Goal: Information Seeking & Learning: Find specific fact

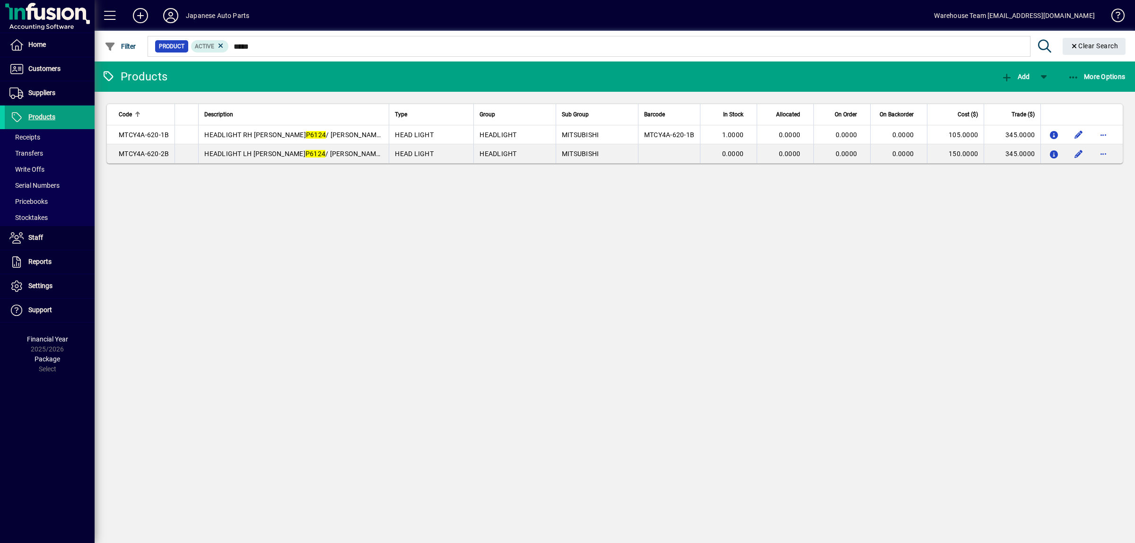
click at [304, 45] on input "*****" at bounding box center [625, 46] width 793 height 13
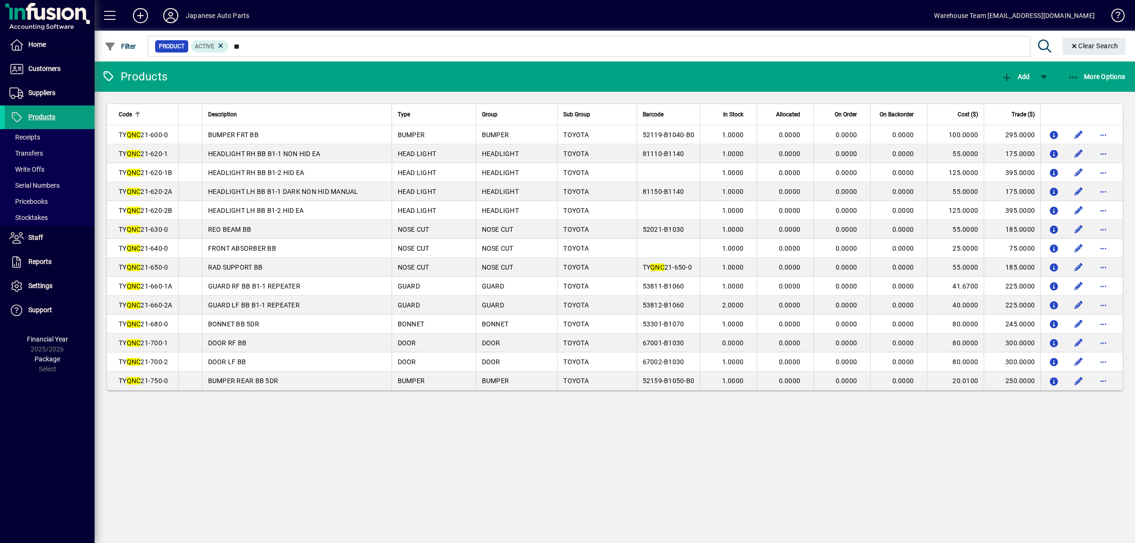
type input "*"
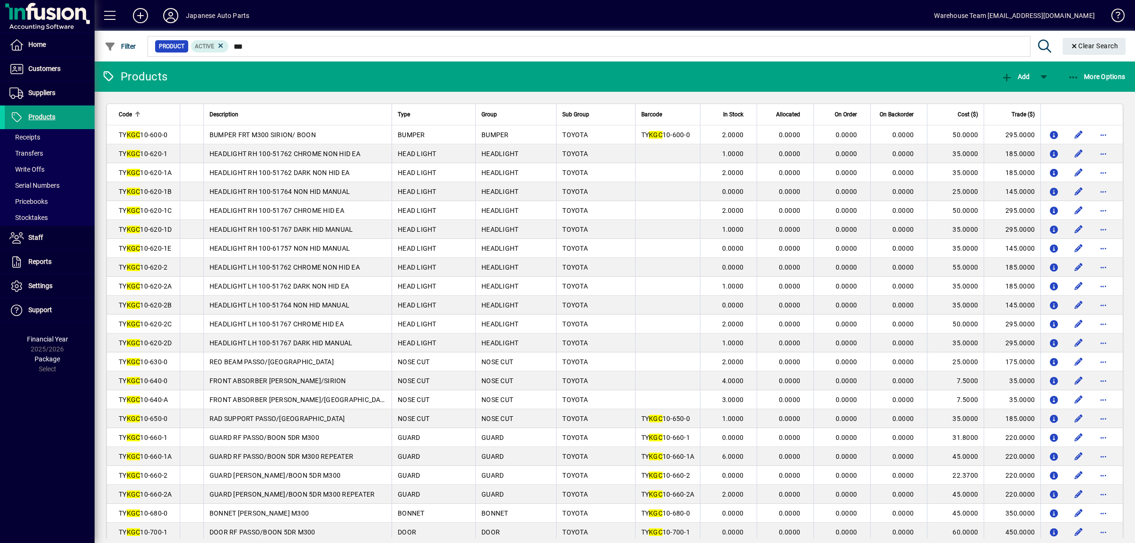
type input "***"
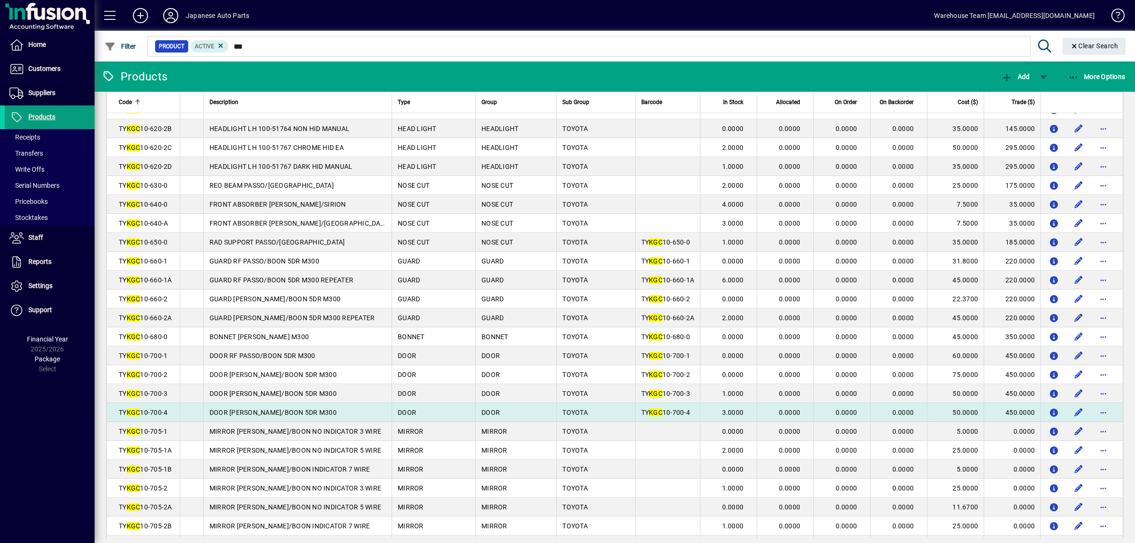
scroll to position [177, 0]
